Goal: Task Accomplishment & Management: Use online tool/utility

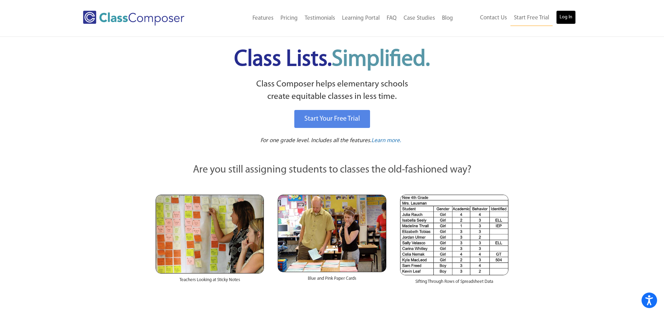
click at [567, 14] on link "Log In" at bounding box center [566, 17] width 20 height 14
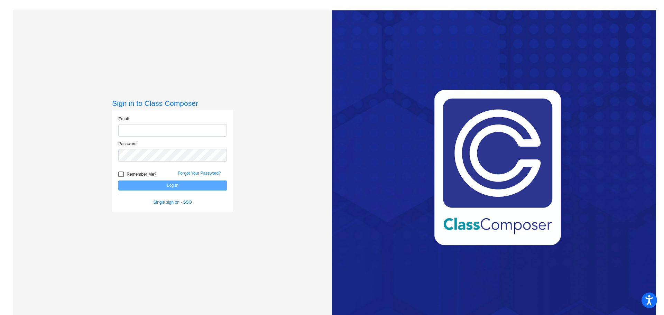
type input "[EMAIL_ADDRESS][DOMAIN_NAME]"
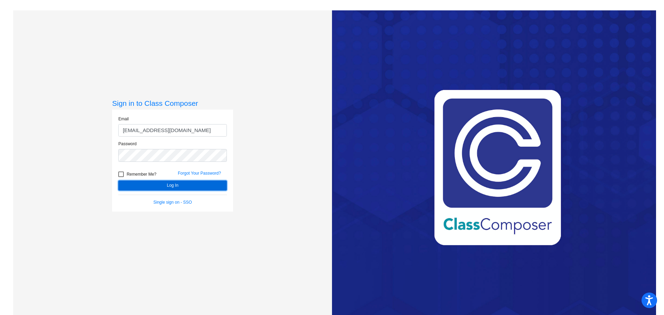
click at [124, 186] on button "Log In" at bounding box center [172, 186] width 109 height 10
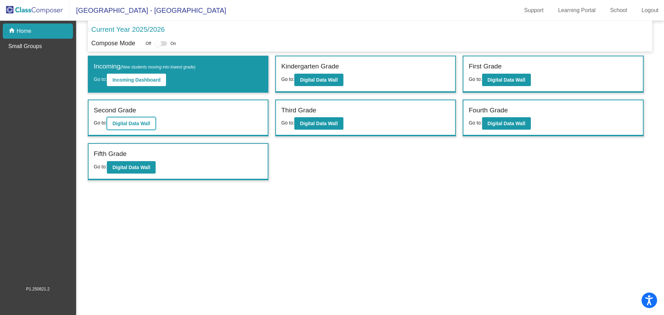
click at [142, 127] on button "Digital Data Wall" at bounding box center [131, 123] width 49 height 12
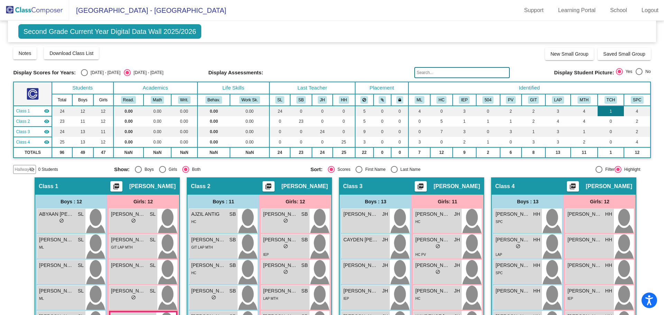
click at [607, 110] on td "1" at bounding box center [611, 111] width 26 height 10
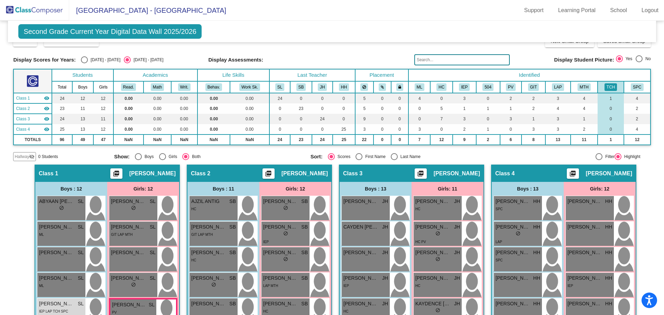
scroll to position [6, 0]
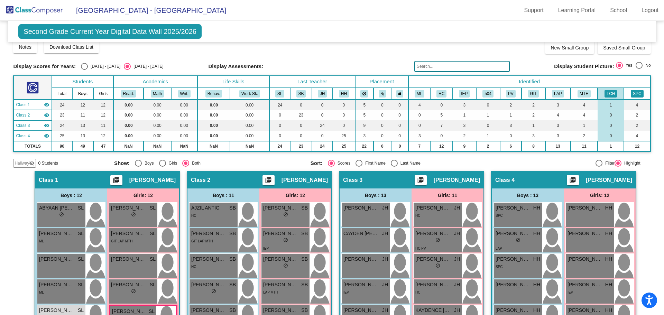
click at [633, 93] on button "SPC" at bounding box center [637, 94] width 12 height 8
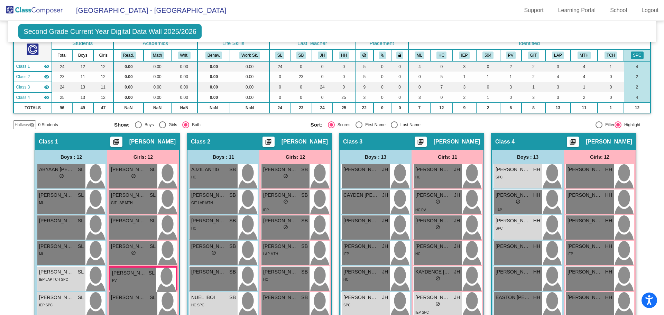
scroll to position [41, 0]
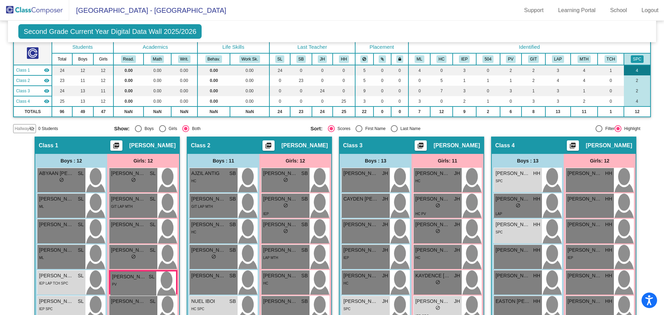
click at [632, 68] on td "4" at bounding box center [637, 70] width 26 height 10
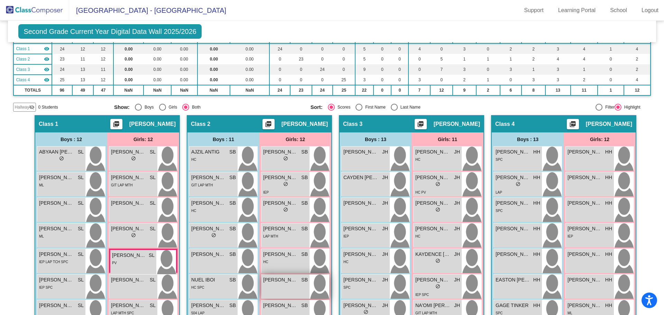
scroll to position [0, 0]
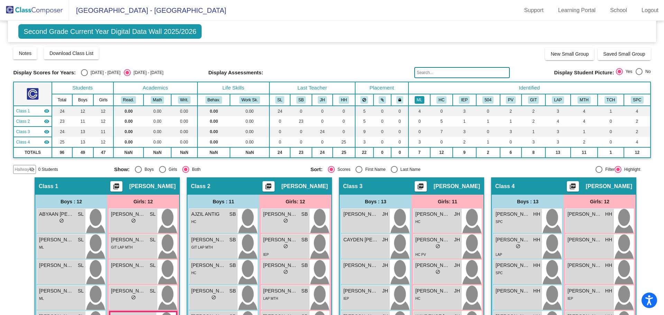
click at [421, 101] on button "ML" at bounding box center [420, 100] width 10 height 8
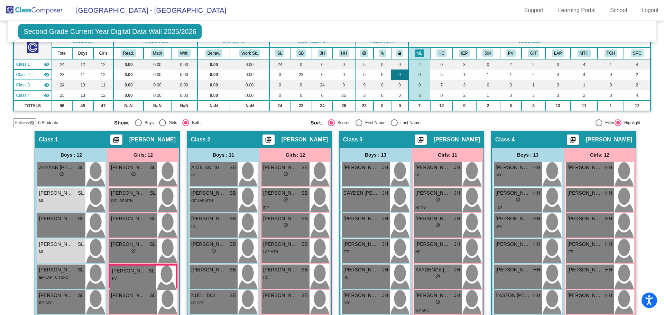
scroll to position [46, 0]
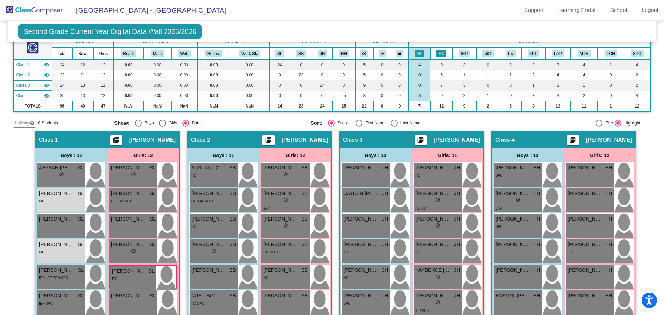
click at [441, 52] on button "HC" at bounding box center [442, 54] width 10 height 8
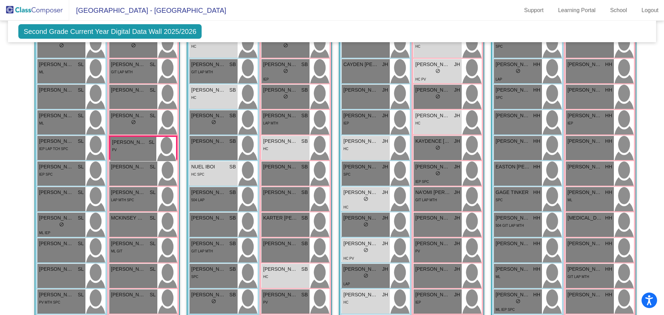
scroll to position [183, 0]
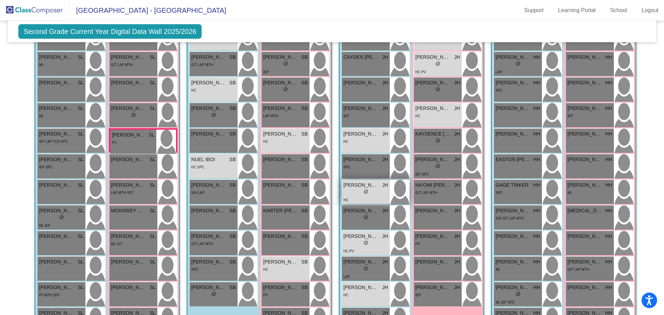
click at [364, 192] on span "do_not_disturb_alt" at bounding box center [366, 191] width 5 height 5
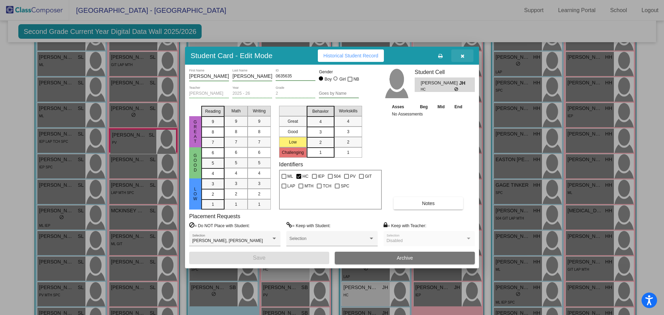
click at [462, 55] on icon "button" at bounding box center [463, 56] width 4 height 5
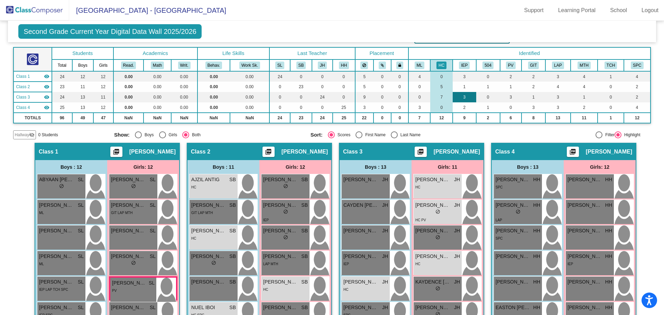
scroll to position [0, 0]
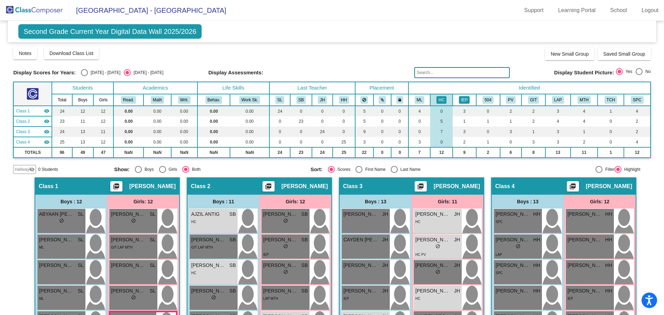
click at [465, 99] on button "IEP" at bounding box center [464, 100] width 11 height 8
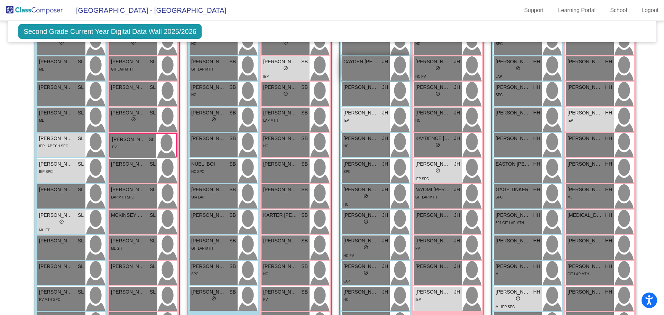
scroll to position [185, 0]
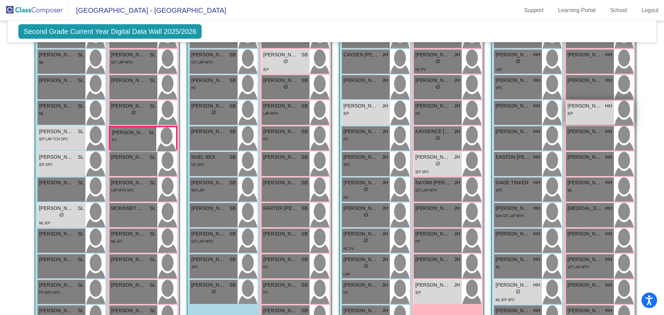
click at [592, 105] on span "COHEN CAMERON" at bounding box center [585, 105] width 35 height 7
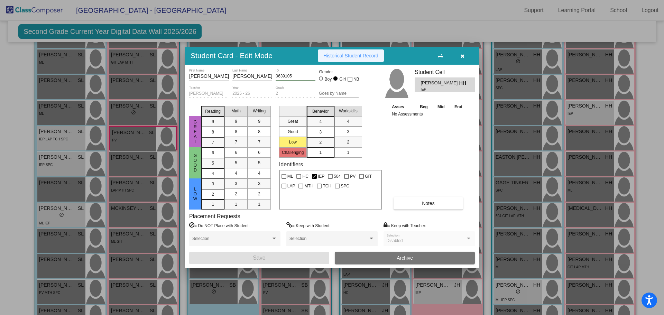
click at [354, 58] on button "Historical Student Record" at bounding box center [351, 55] width 66 height 12
click at [464, 56] on icon "button" at bounding box center [463, 56] width 4 height 5
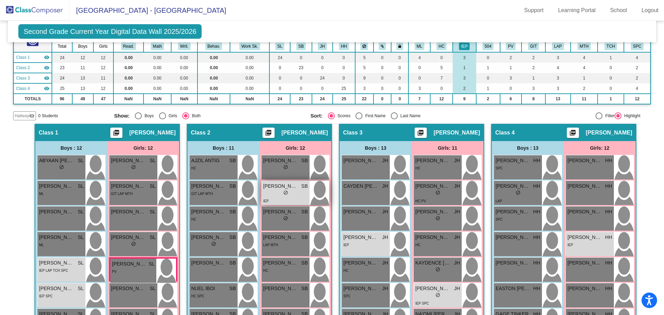
scroll to position [0, 0]
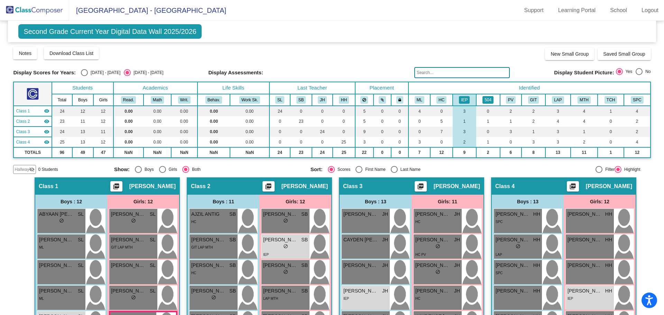
click at [485, 97] on button "504" at bounding box center [488, 100] width 11 height 8
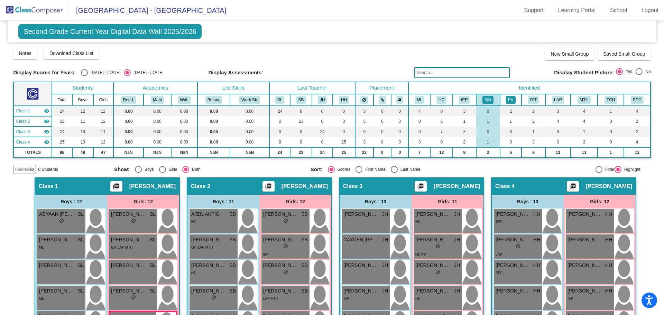
click at [513, 98] on button "PV" at bounding box center [511, 100] width 10 height 8
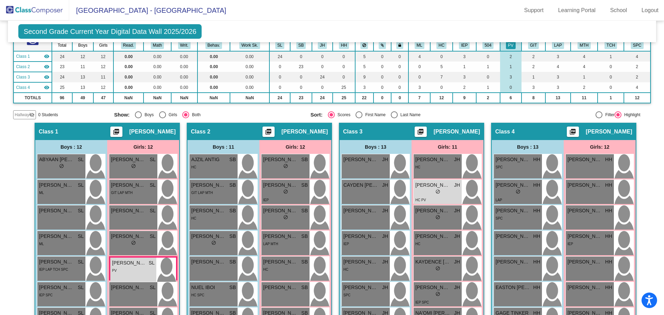
scroll to position [44, 0]
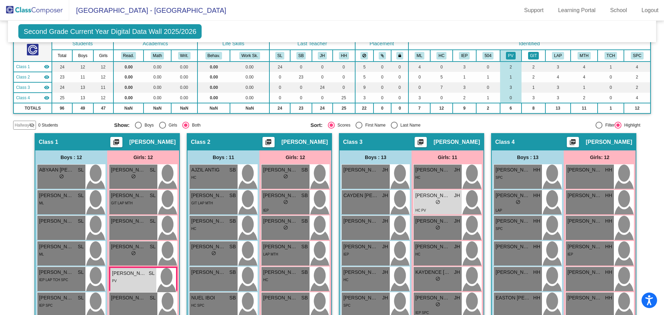
click at [532, 56] on button "GIT" at bounding box center [533, 56] width 11 height 8
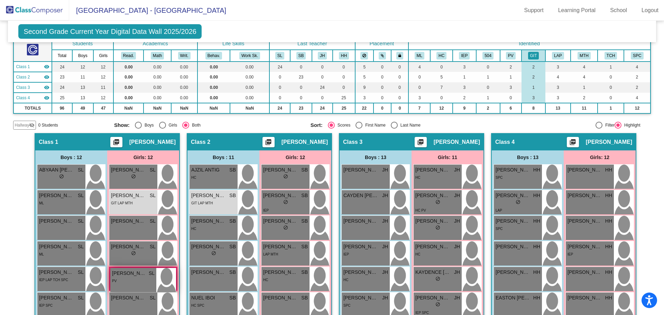
click at [138, 278] on div "PV" at bounding box center [133, 280] width 43 height 7
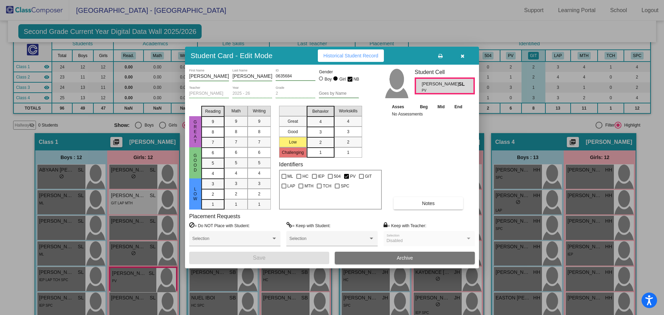
click at [460, 84] on span "SL" at bounding box center [463, 84] width 9 height 7
click at [421, 205] on button "Notes" at bounding box center [429, 203] width 70 height 12
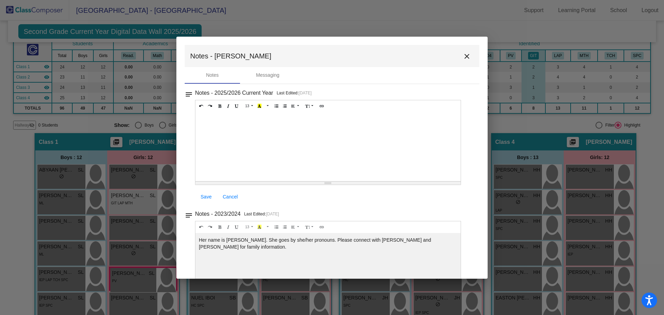
click at [464, 55] on mat-icon "close" at bounding box center [467, 56] width 8 height 8
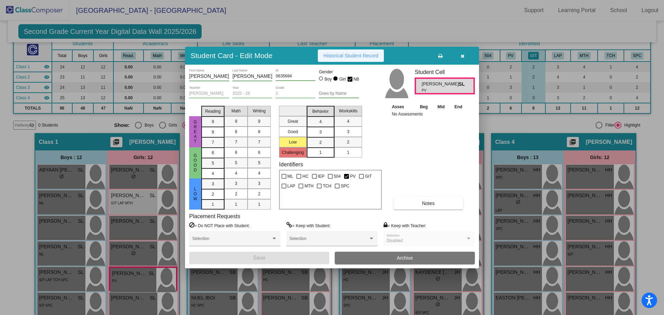
click at [353, 58] on button "Historical Student Record" at bounding box center [351, 55] width 66 height 12
click at [460, 55] on button "button" at bounding box center [462, 55] width 22 height 12
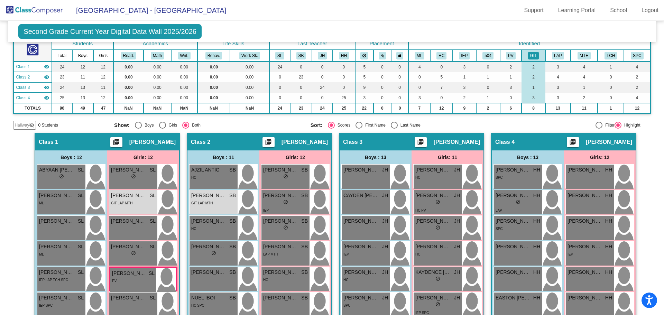
click at [264, 141] on mat-icon "picture_as_pdf" at bounding box center [268, 144] width 8 height 10
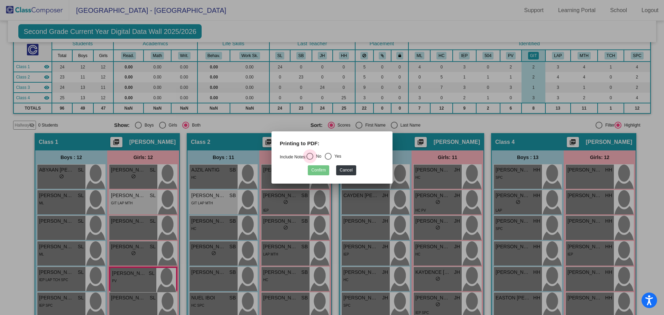
click at [313, 156] on div "Select an option" at bounding box center [310, 156] width 7 height 7
click at [310, 160] on input "No" at bounding box center [310, 160] width 0 height 0
radio input "true"
click at [330, 158] on div "Select an option" at bounding box center [328, 156] width 7 height 7
click at [328, 160] on input "Yes" at bounding box center [328, 160] width 0 height 0
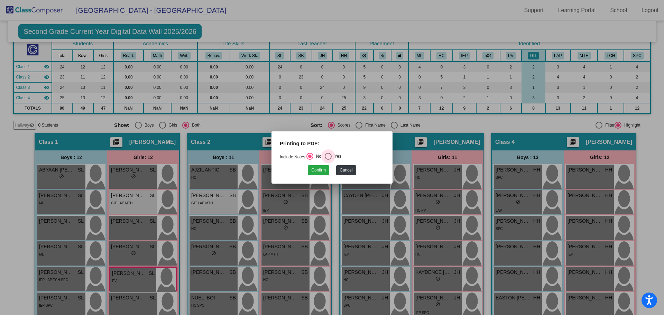
radio input "true"
click at [320, 171] on button "Confirm" at bounding box center [318, 170] width 21 height 10
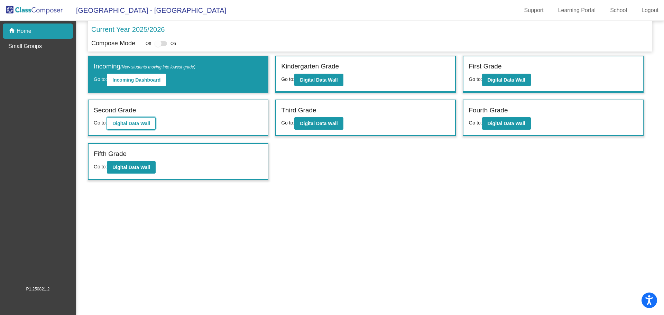
click at [141, 125] on b "Digital Data Wall" at bounding box center [131, 124] width 38 height 6
